Goal: Transaction & Acquisition: Purchase product/service

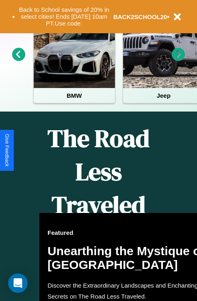
scroll to position [790, 0]
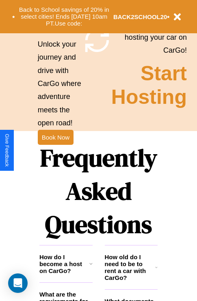
click at [55, 151] on h1 "Frequently Asked Questions" at bounding box center [98, 191] width 118 height 108
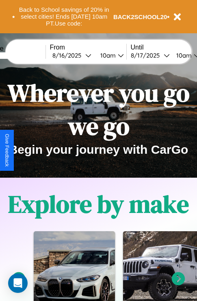
scroll to position [0, 0]
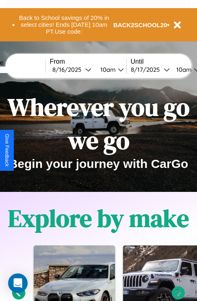
click at [27, 69] on input "text" at bounding box center [15, 70] width 61 height 6
type input "*********"
click at [81, 69] on div "8 / 16 / 2025" at bounding box center [68, 70] width 33 height 8
select select "*"
select select "****"
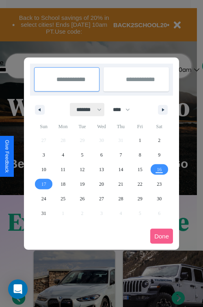
click at [85, 110] on select "******* ******** ***** ***** *** **** **** ****** ********* ******* ******** **…" at bounding box center [87, 109] width 35 height 13
select select "*"
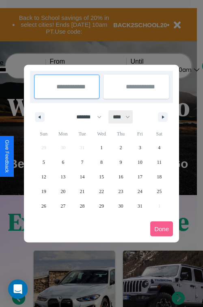
click at [125, 117] on select "**** **** **** **** **** **** **** **** **** **** **** **** **** **** **** ****…" at bounding box center [121, 116] width 24 height 13
select select "****"
click at [43, 206] on span "25" at bounding box center [43, 206] width 5 height 15
type input "**********"
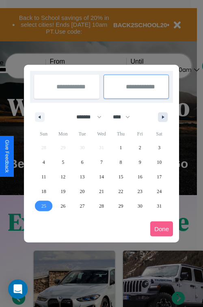
click at [163, 117] on icon "button" at bounding box center [164, 117] width 4 height 3
select select "*"
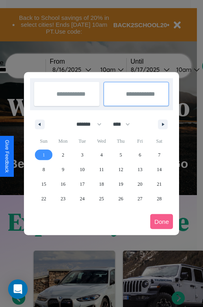
click at [43, 155] on span "1" at bounding box center [44, 155] width 2 height 15
type input "**********"
select select "*"
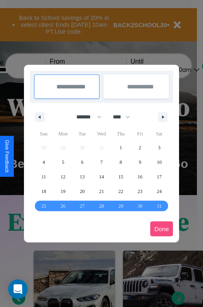
click at [162, 229] on button "Done" at bounding box center [161, 229] width 23 height 15
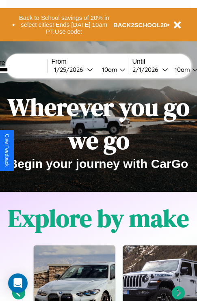
scroll to position [0, 28]
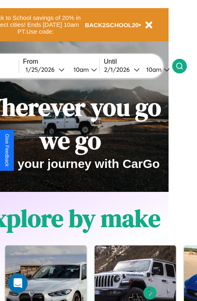
click at [184, 66] on icon at bounding box center [179, 66] width 8 height 8
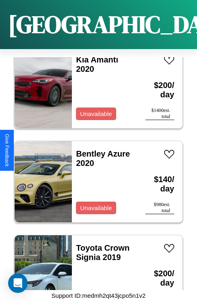
scroll to position [5305, 0]
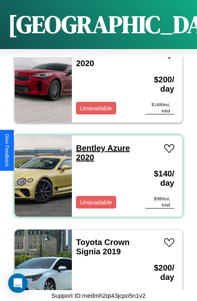
click at [88, 144] on link "Bentley Azure 2020" at bounding box center [103, 153] width 54 height 18
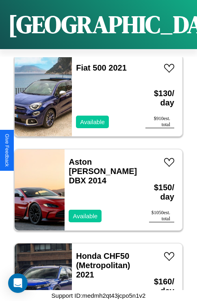
scroll to position [4552, 0]
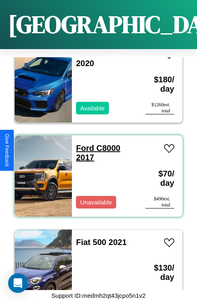
click at [82, 144] on link "Ford C8000 2017" at bounding box center [98, 153] width 44 height 18
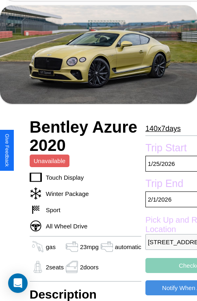
scroll to position [6, 0]
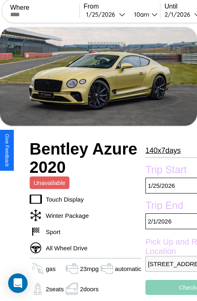
click at [159, 151] on p "140 x 7 days" at bounding box center [162, 150] width 35 height 13
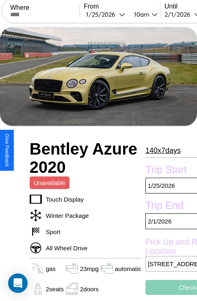
click at [159, 151] on p "140 x 7 days" at bounding box center [162, 150] width 35 height 13
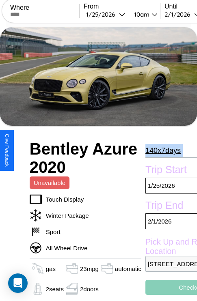
click at [159, 151] on p "140 x 7 days" at bounding box center [162, 150] width 35 height 13
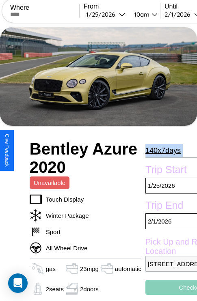
click at [159, 151] on p "140 x 7 days" at bounding box center [162, 150] width 35 height 13
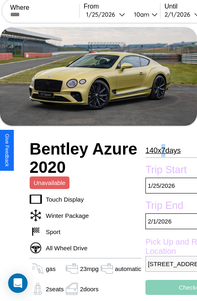
click at [159, 151] on p "140 x 7 days" at bounding box center [162, 150] width 35 height 13
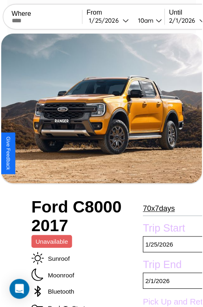
scroll to position [89, 29]
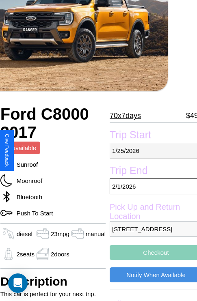
click at [150, 151] on p "[DATE]" at bounding box center [156, 151] width 93 height 16
select select "*"
select select "****"
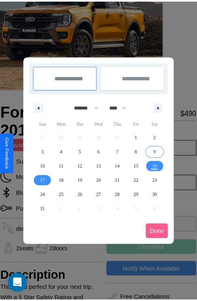
scroll to position [0, 29]
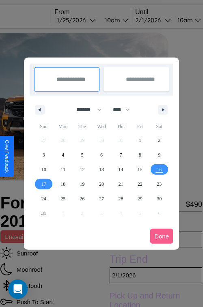
click at [88, 20] on div at bounding box center [101, 153] width 203 height 307
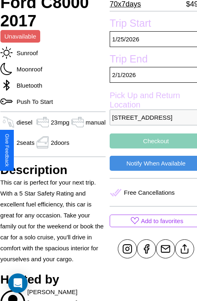
scroll to position [202, 29]
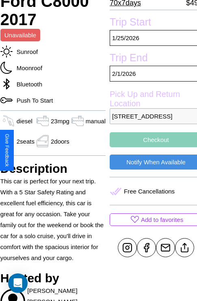
click at [150, 147] on button "Checkout" at bounding box center [156, 139] width 93 height 15
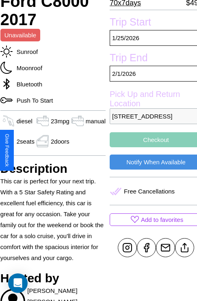
click at [150, 147] on button "Checkout" at bounding box center [156, 139] width 93 height 15
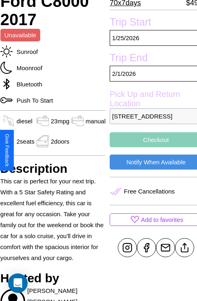
click at [150, 147] on button "Checkout" at bounding box center [156, 139] width 93 height 15
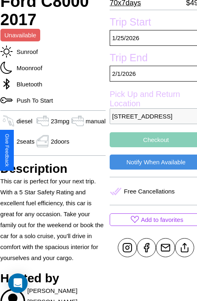
click at [150, 147] on button "Checkout" at bounding box center [156, 139] width 93 height 15
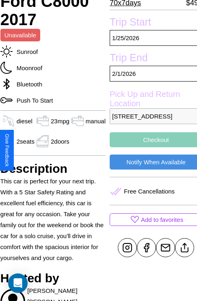
click at [150, 147] on button "Checkout" at bounding box center [156, 139] width 93 height 15
